Goal: Information Seeking & Learning: Learn about a topic

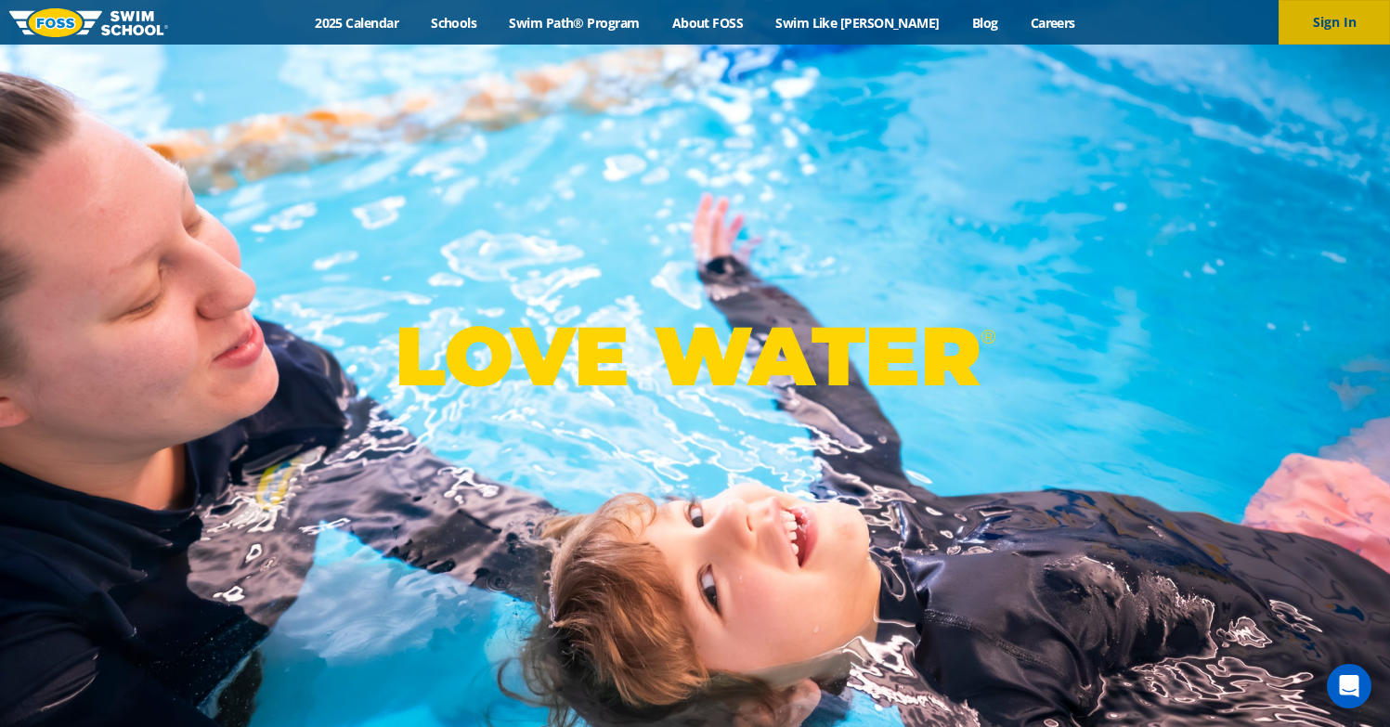
click at [1345, 21] on button "Sign In" at bounding box center [1334, 22] width 111 height 45
click at [1326, 23] on button "Sign In" at bounding box center [1334, 22] width 111 height 45
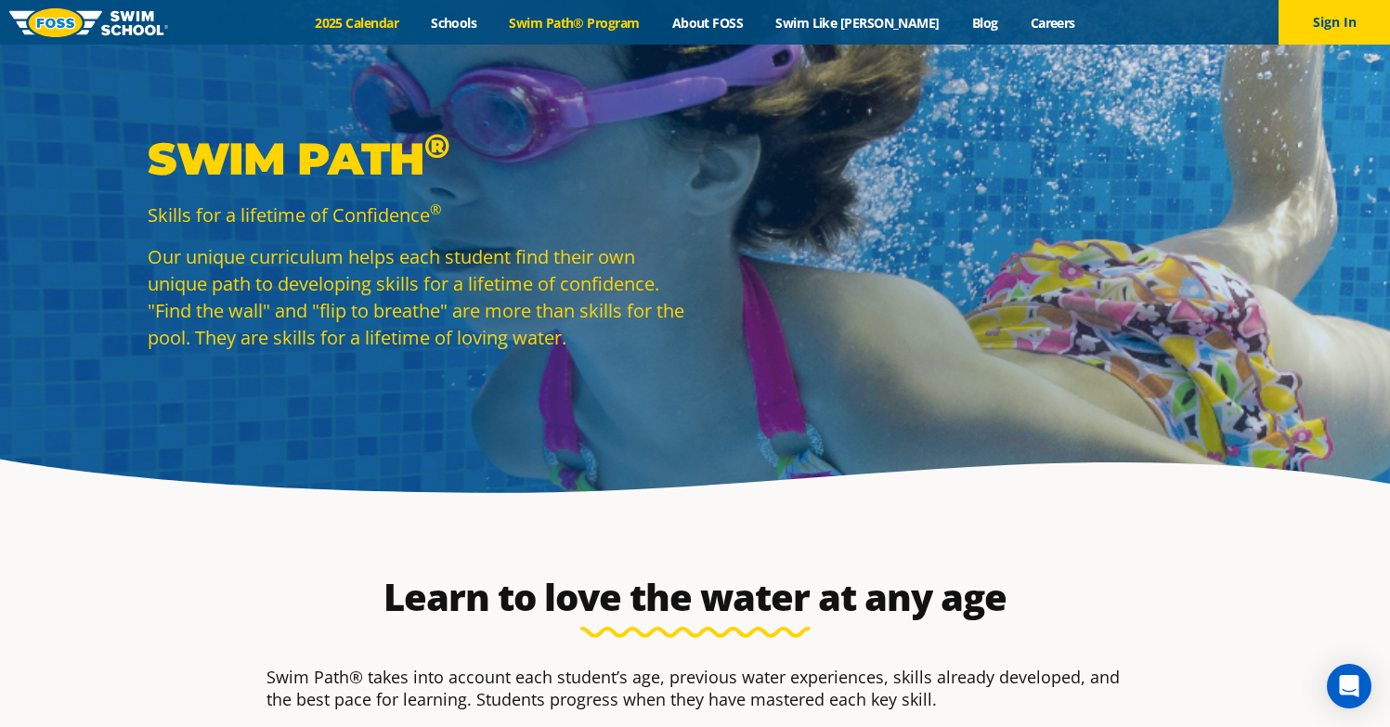
click at [396, 28] on link "2025 Calendar" at bounding box center [357, 23] width 116 height 18
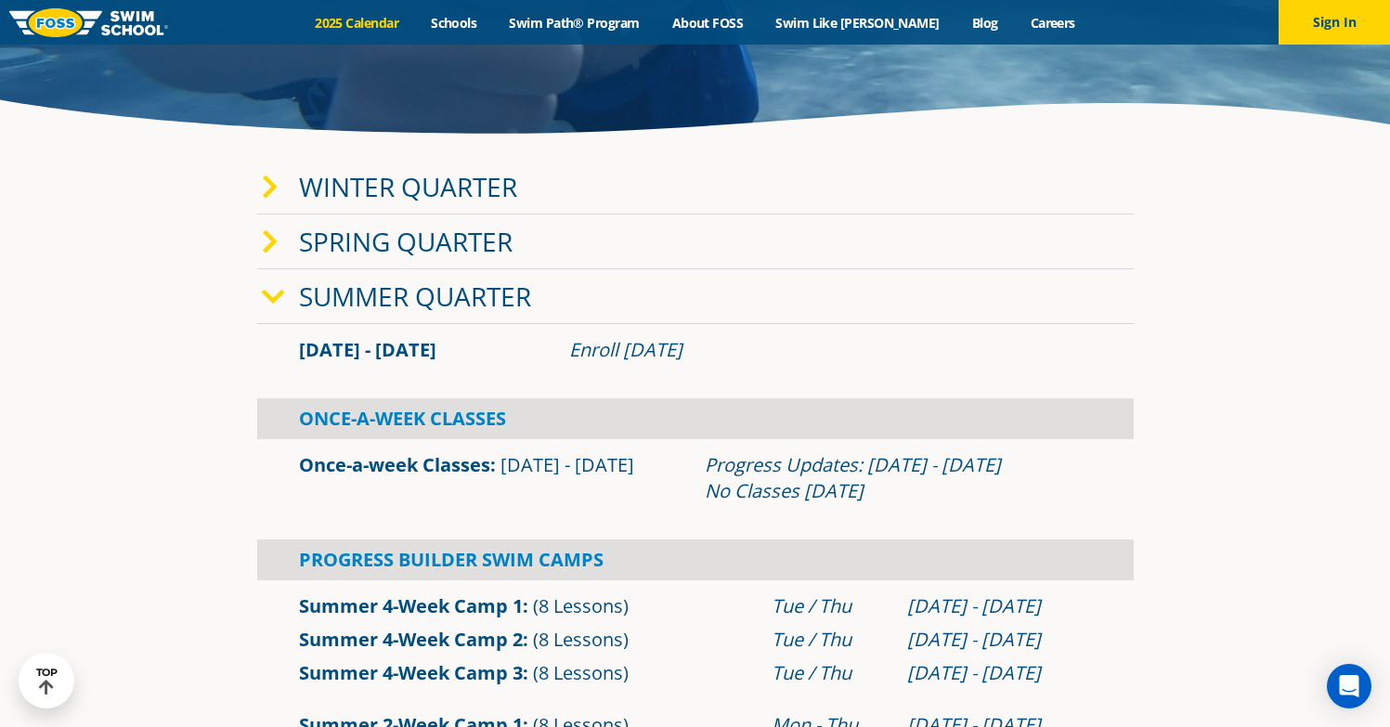
scroll to position [291, 0]
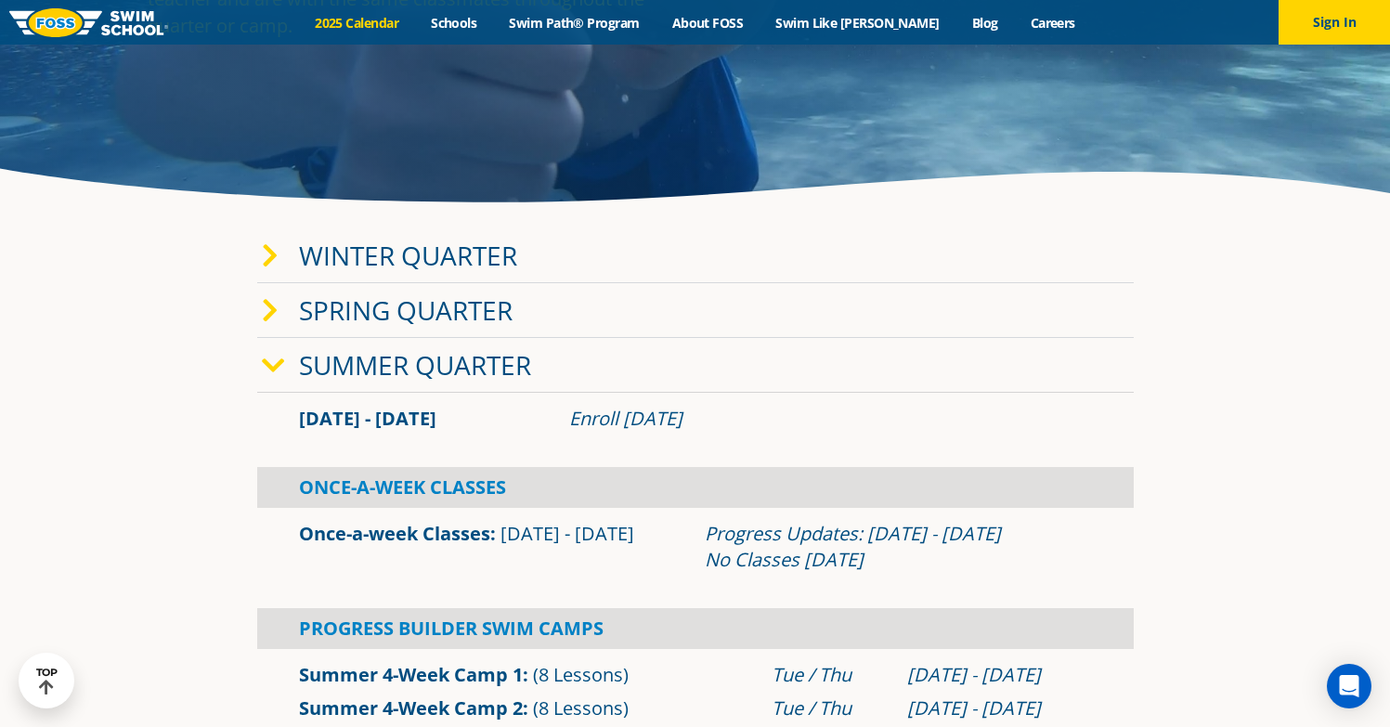
click at [479, 370] on link "Summer Quarter" at bounding box center [415, 364] width 232 height 35
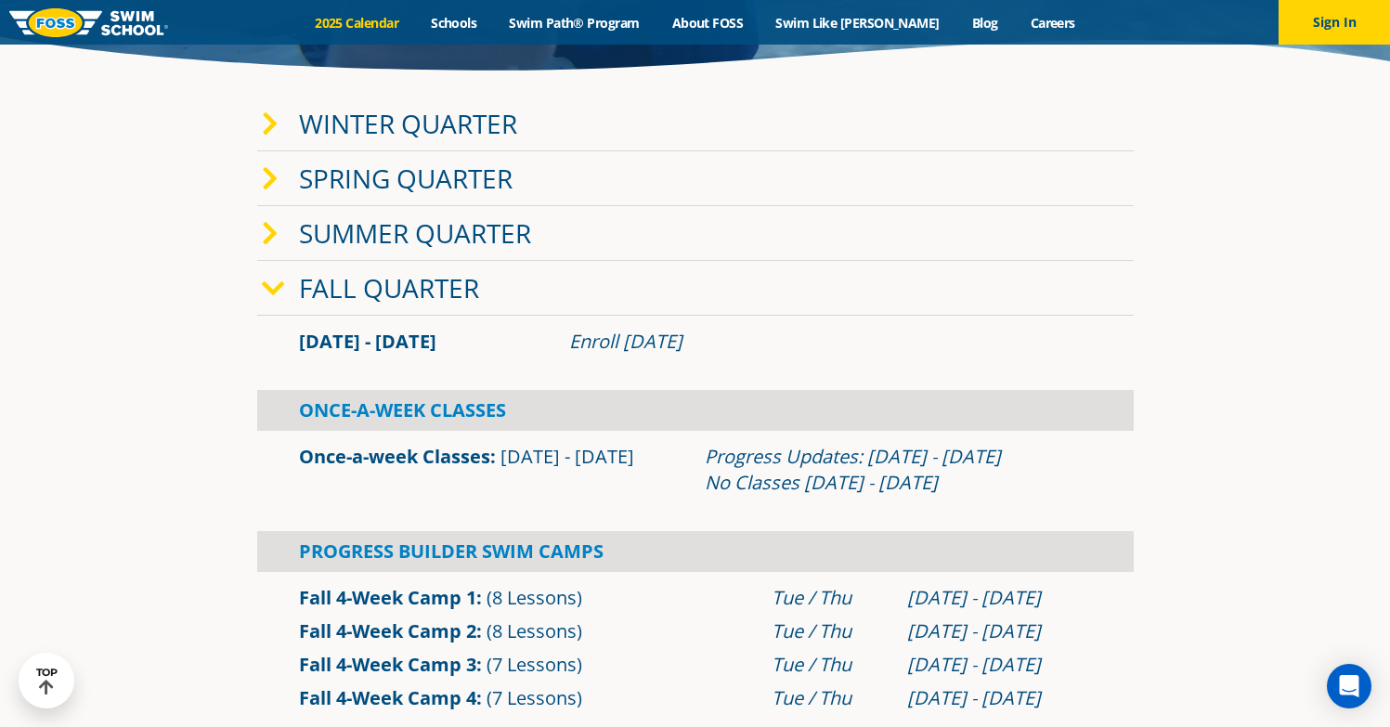
scroll to position [407, 0]
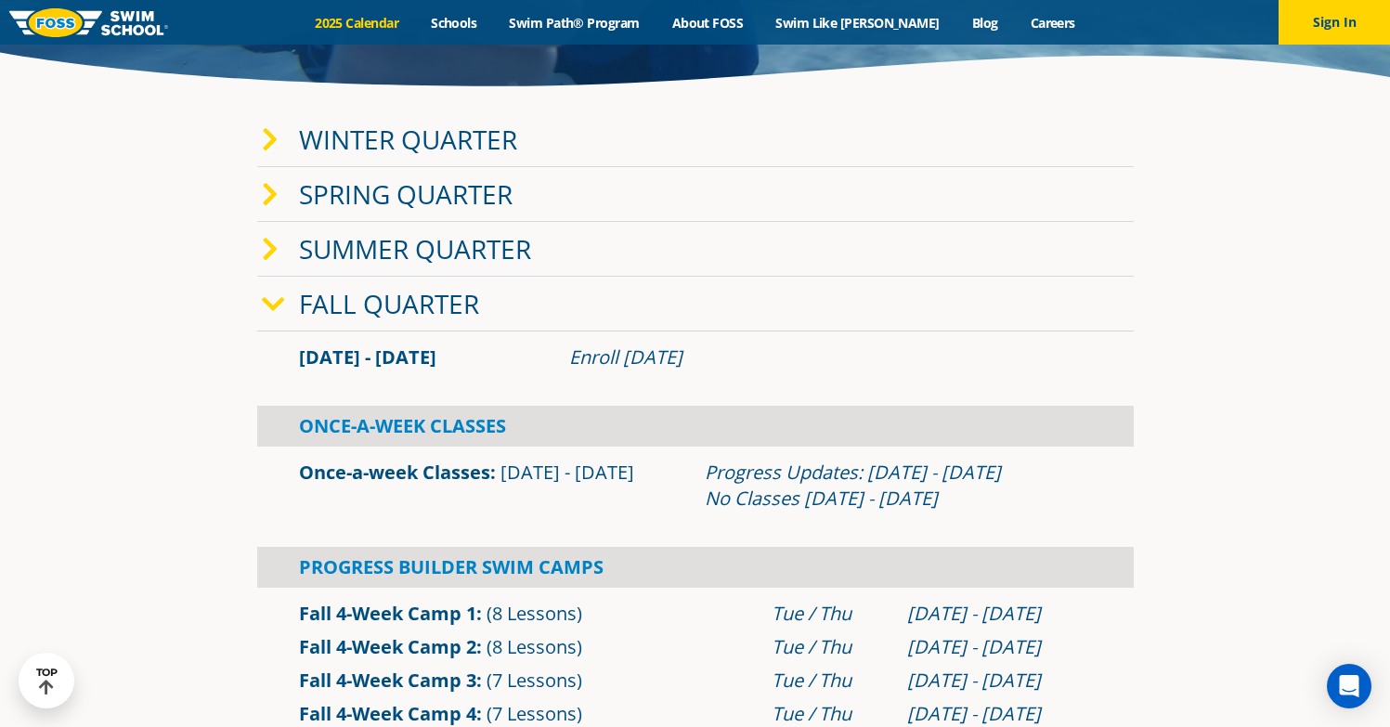
click at [411, 135] on link "Winter Quarter" at bounding box center [408, 139] width 218 height 35
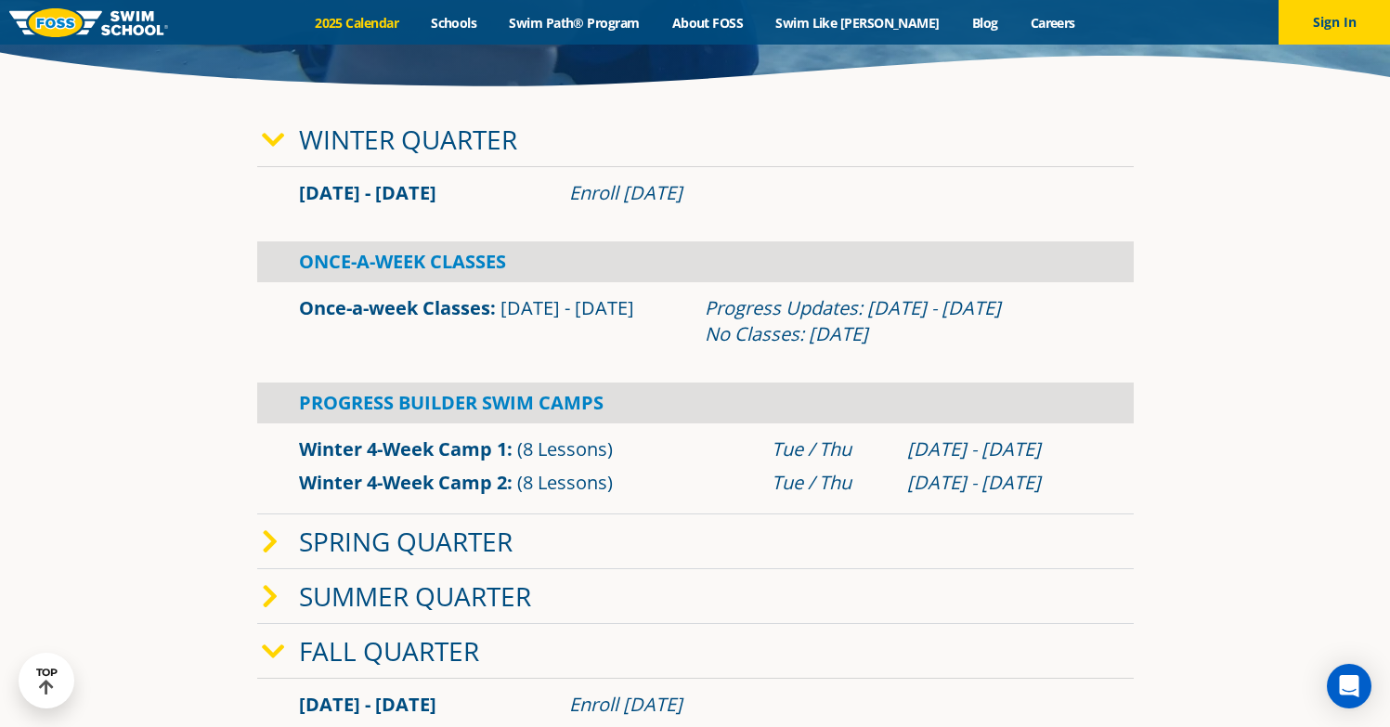
click at [411, 135] on link "Winter Quarter" at bounding box center [408, 139] width 218 height 35
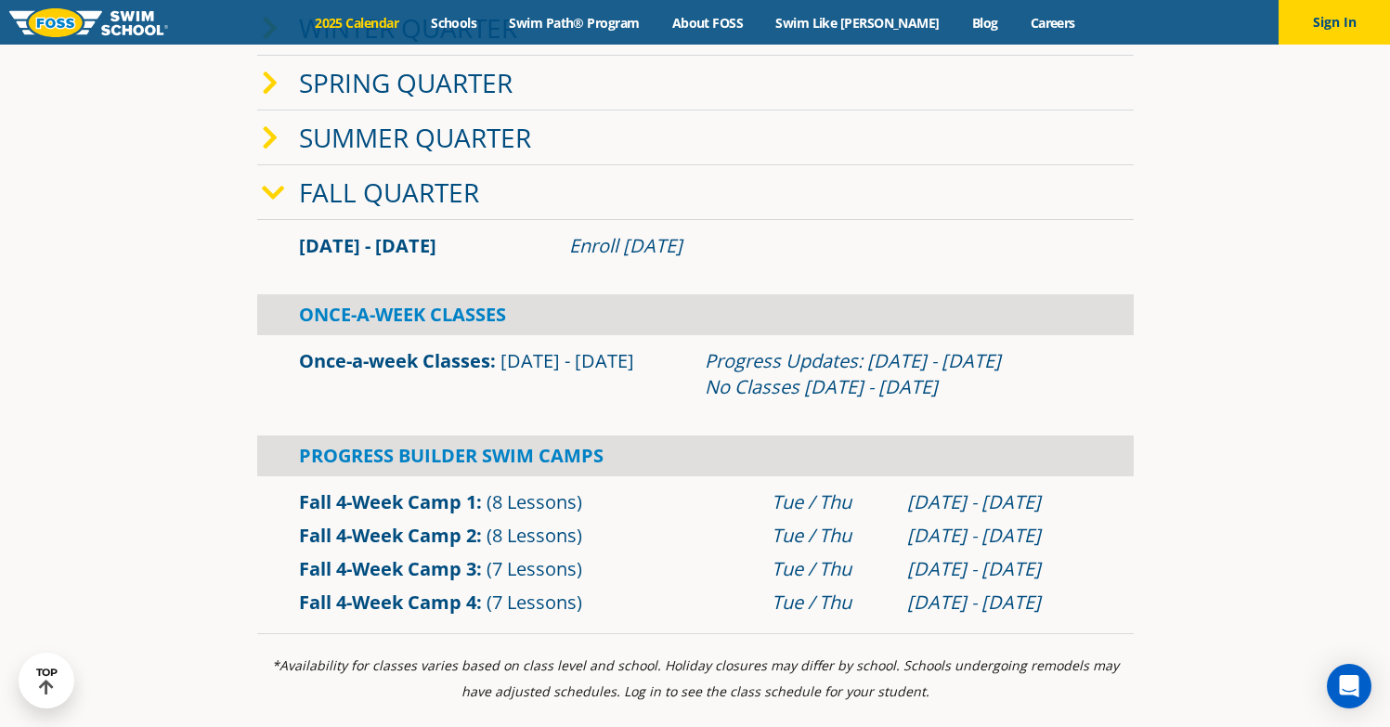
scroll to position [557, 0]
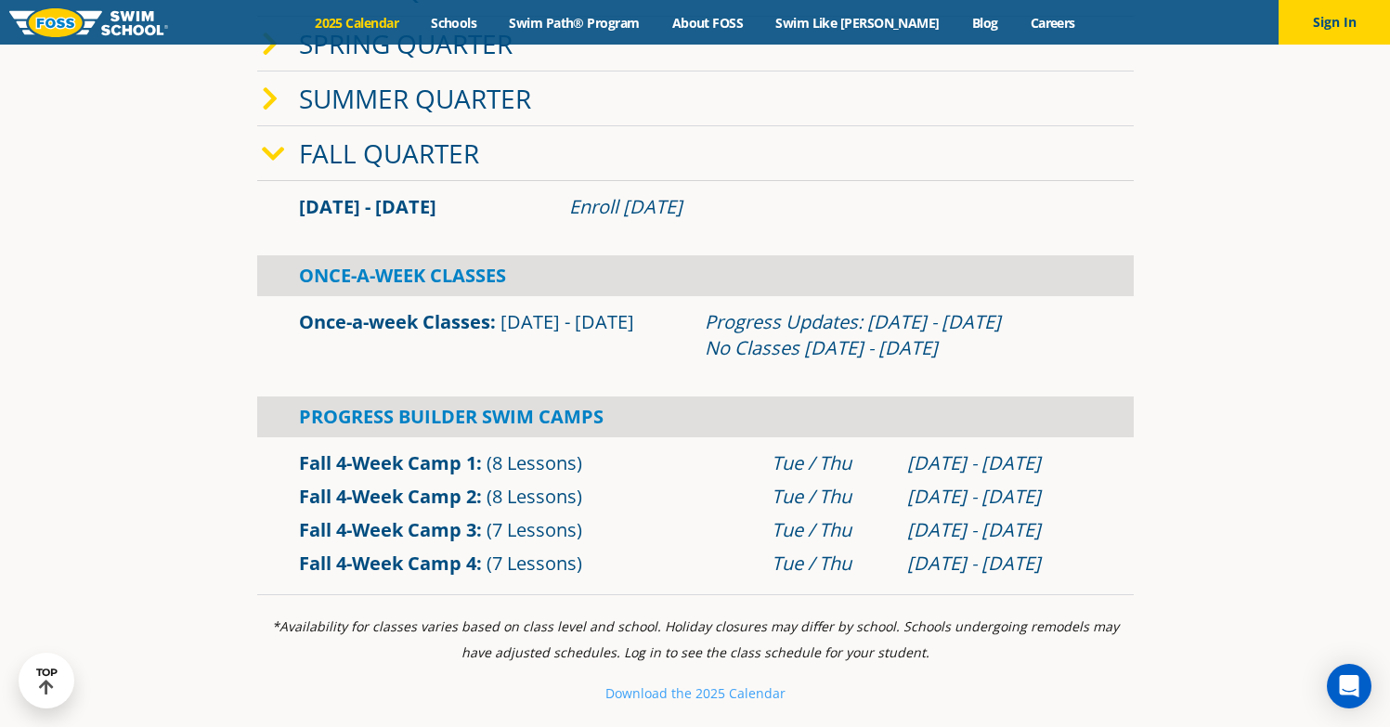
click at [514, 523] on span "(7 Lessons)" at bounding box center [535, 529] width 96 height 25
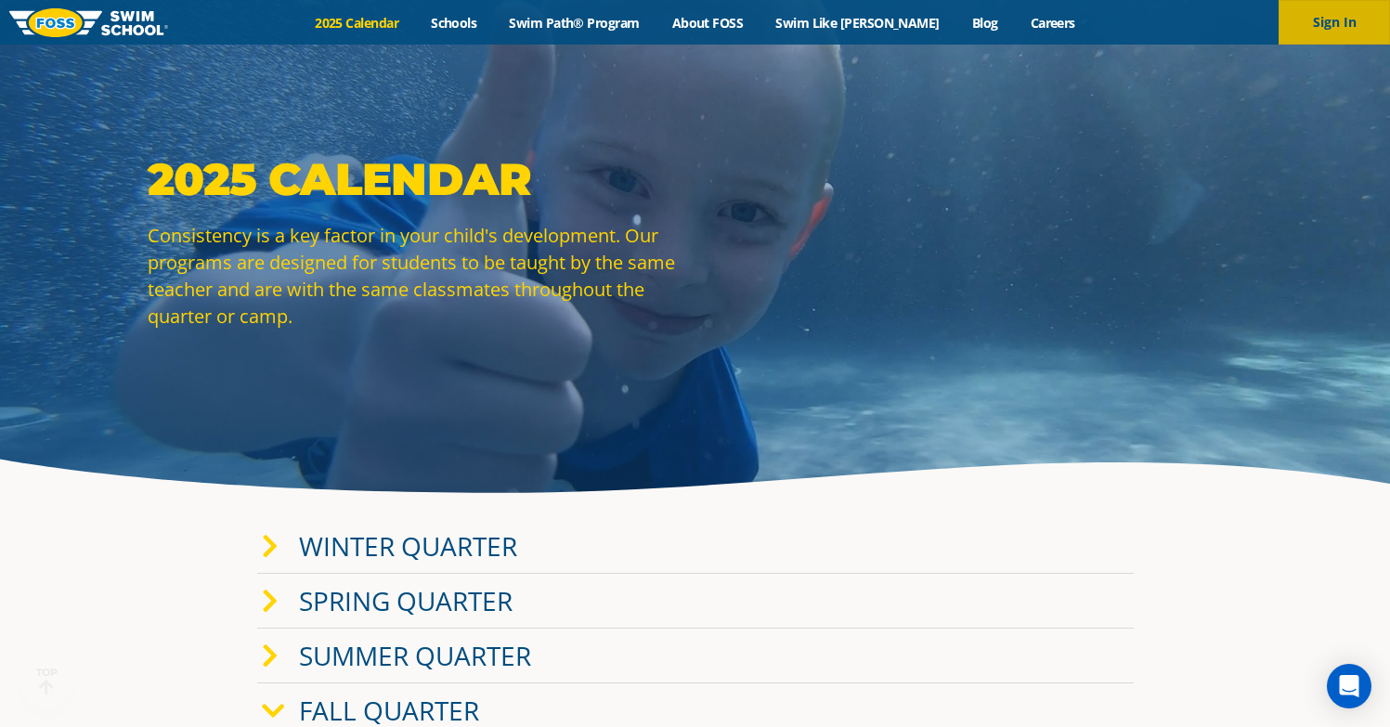
scroll to position [0, 0]
click at [1328, 15] on button "Sign In" at bounding box center [1334, 22] width 111 height 45
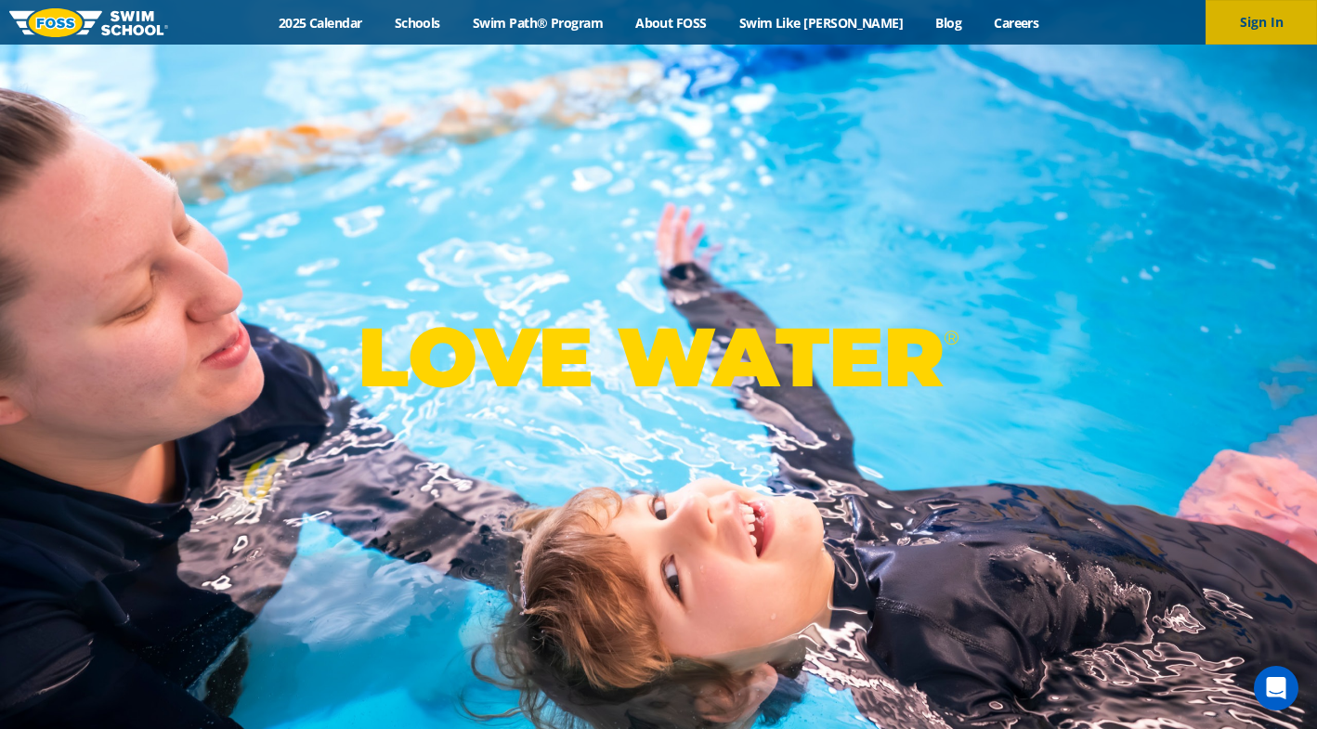
click at [1260, 27] on button "Sign In" at bounding box center [1260, 22] width 111 height 45
click at [1267, 20] on button "Sign In" at bounding box center [1260, 22] width 111 height 45
